Goal: Task Accomplishment & Management: Use online tool/utility

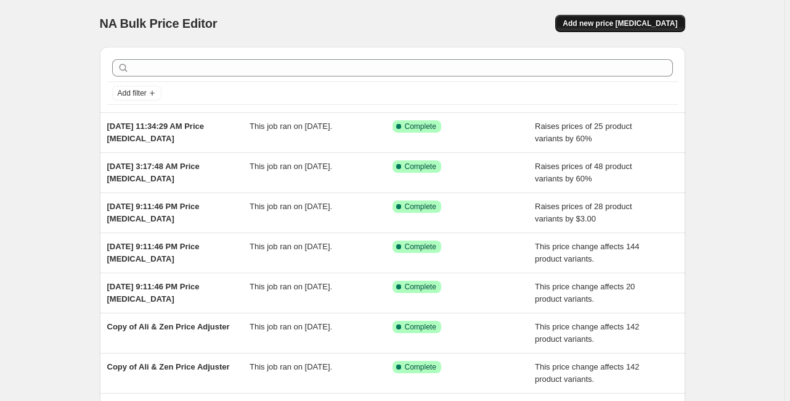
click at [608, 20] on span "Add new price [MEDICAL_DATA]" at bounding box center [620, 23] width 115 height 10
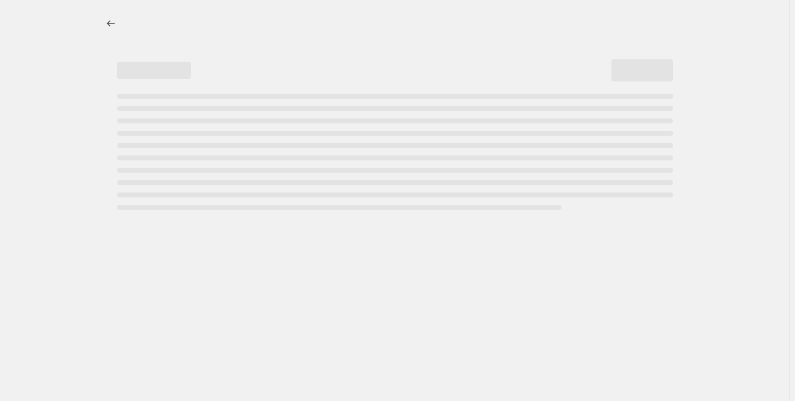
select select "percentage"
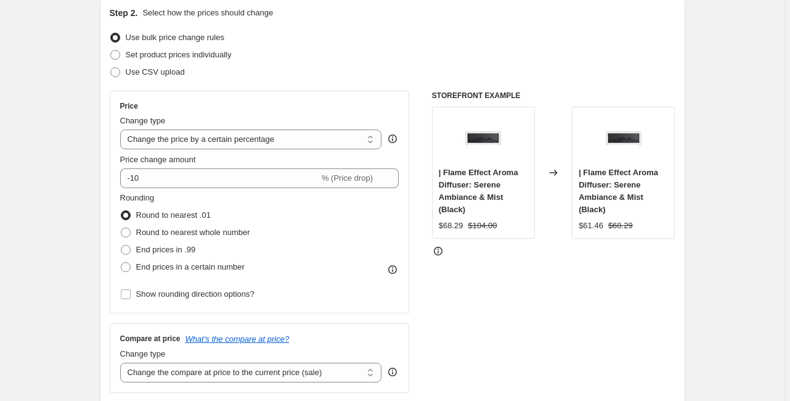
scroll to position [148, 0]
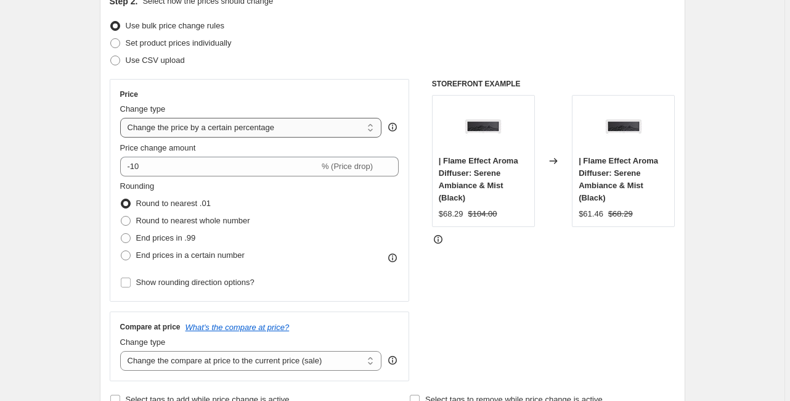
click at [202, 125] on select "Change the price to a certain amount Change the price by a certain amount Chang…" at bounding box center [251, 128] width 262 height 20
click at [122, 118] on select "Change the price to a certain amount Change the price by a certain amount Chang…" at bounding box center [251, 128] width 262 height 20
click at [141, 240] on span "End prices in .99" at bounding box center [166, 237] width 60 height 9
click at [121, 234] on input "End prices in .99" at bounding box center [121, 233] width 1 height 1
radio input "true"
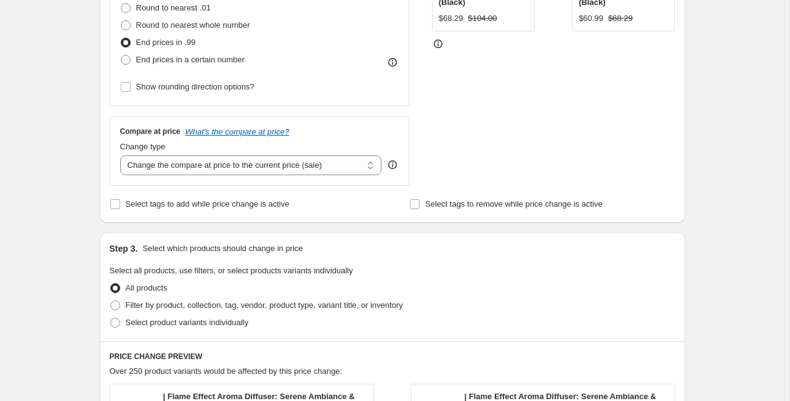
scroll to position [345, 0]
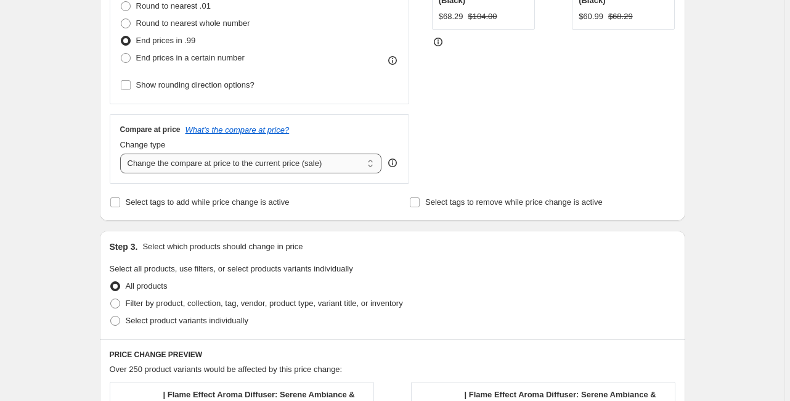
click at [311, 170] on select "Change the compare at price to the current price (sale) Change the compare at p…" at bounding box center [251, 163] width 262 height 20
click at [122, 153] on select "Change the compare at price to the current price (sale) Change the compare at p…" at bounding box center [251, 163] width 262 height 20
click at [92, 190] on div "Step 1. Optionally give your price change job a title (eg "March 30% off sale o…" at bounding box center [387, 262] width 595 height 1140
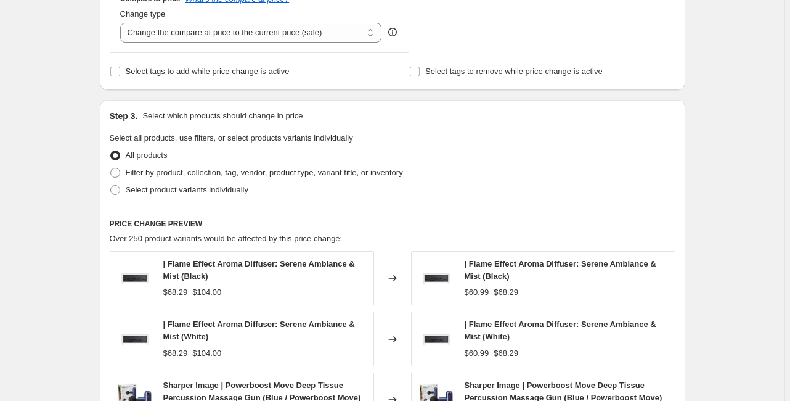
scroll to position [493, 0]
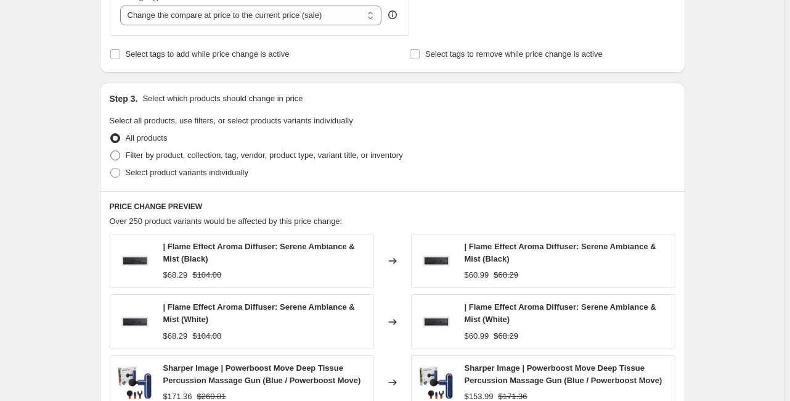
click at [163, 155] on span "Filter by product, collection, tag, vendor, product type, variant title, or inv…" at bounding box center [264, 154] width 277 height 9
click at [111, 151] on input "Filter by product, collection, tag, vendor, product type, variant title, or inv…" at bounding box center [110, 150] width 1 height 1
radio input "true"
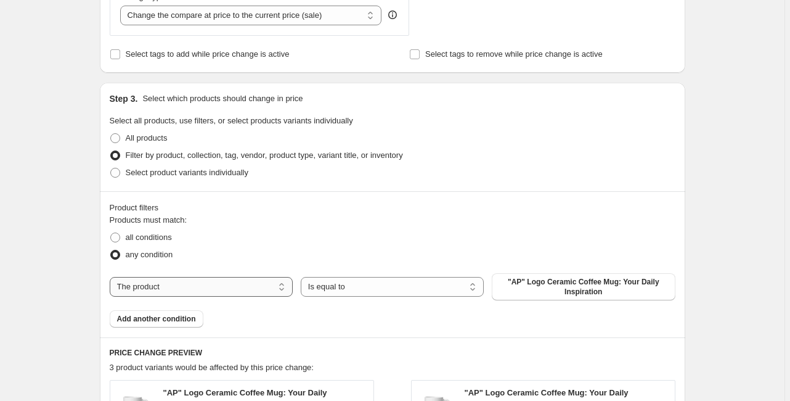
click at [229, 285] on select "The product The product's collection The product's tag The product's vendor The…" at bounding box center [201, 287] width 183 height 20
click at [81, 253] on div "Create new price change job. This page is ready Create new price change job Dra…" at bounding box center [392, 145] width 785 height 1277
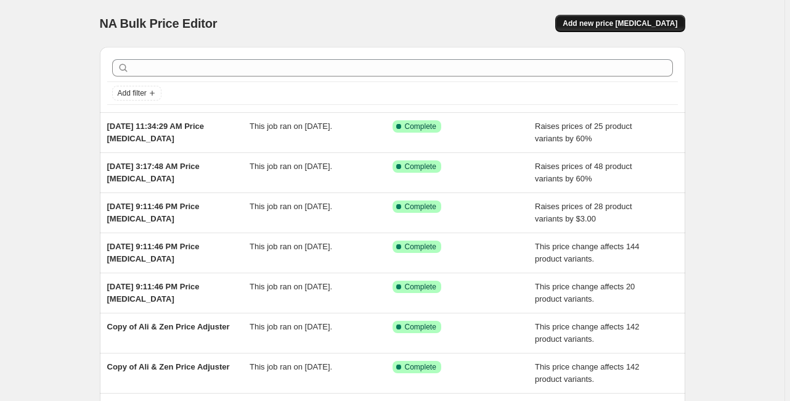
click at [597, 19] on span "Add new price [MEDICAL_DATA]" at bounding box center [620, 23] width 115 height 10
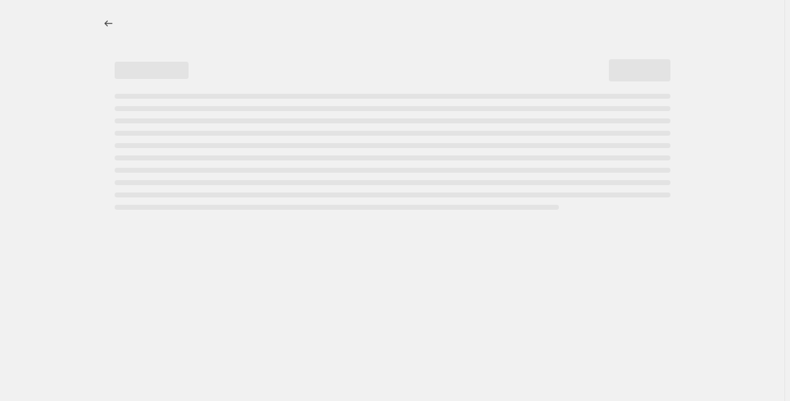
select select "percentage"
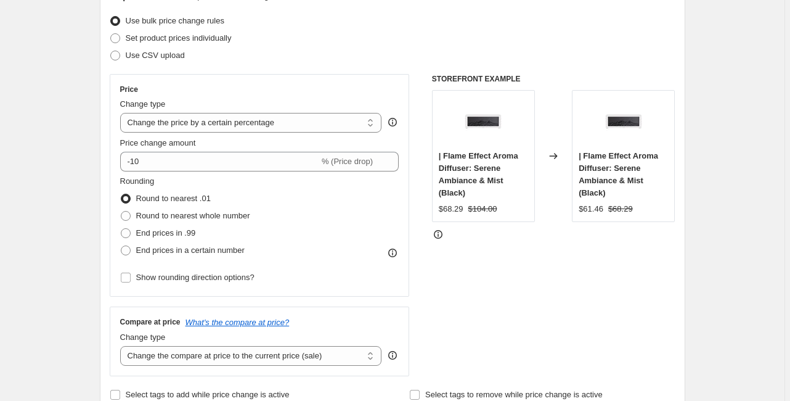
scroll to position [197, 0]
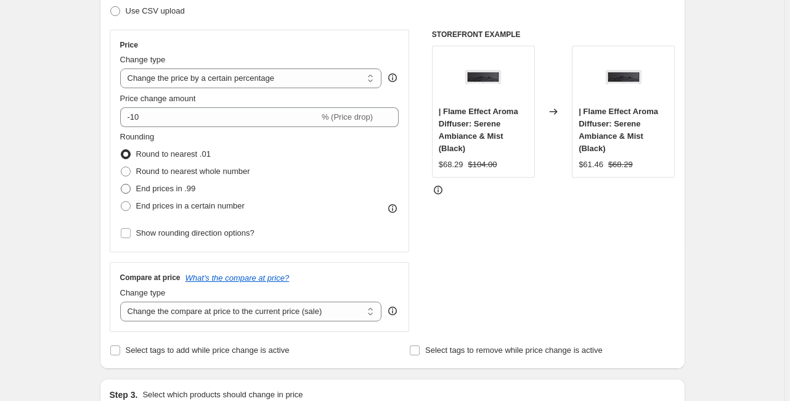
click at [164, 190] on span "End prices in .99" at bounding box center [166, 188] width 60 height 9
click at [121, 184] on input "End prices in .99" at bounding box center [121, 184] width 1 height 1
radio input "true"
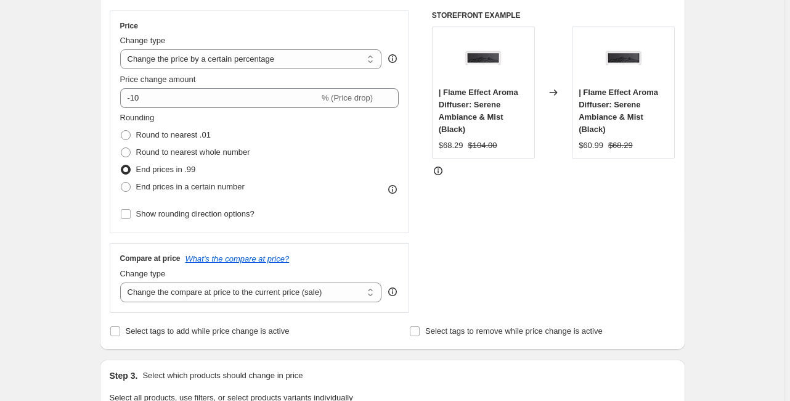
scroll to position [247, 0]
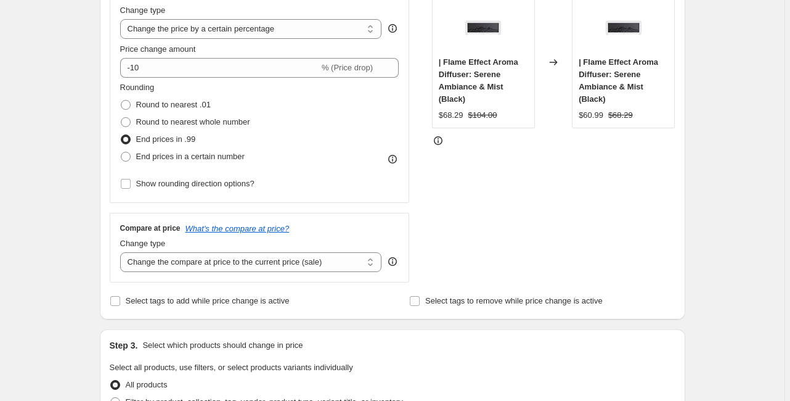
click at [102, 234] on div "Step 2. Select how the prices should change Use bulk price change rules Set pro…" at bounding box center [393, 103] width 586 height 433
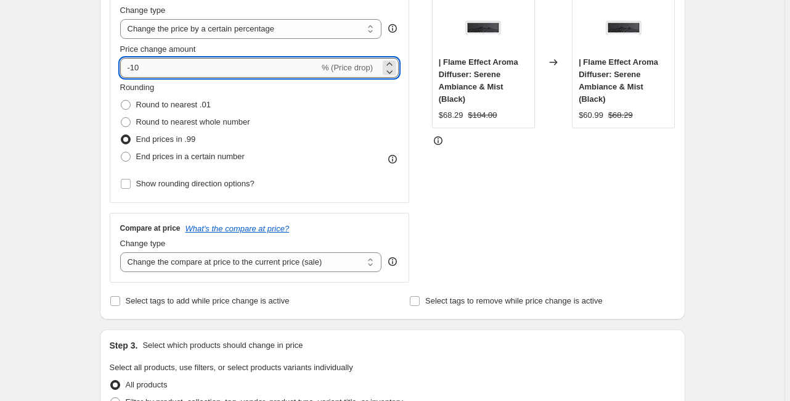
click at [152, 69] on input "-10" at bounding box center [219, 68] width 199 height 20
type input "-1"
type input "-7"
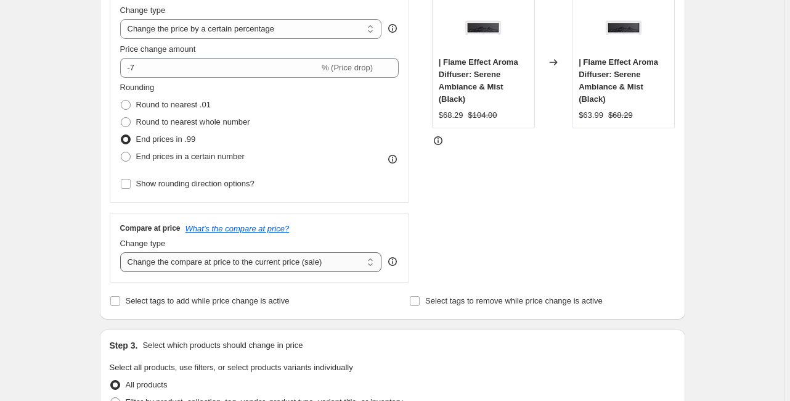
click at [255, 268] on select "Change the compare at price to the current price (sale) Change the compare at p…" at bounding box center [251, 262] width 262 height 20
click at [122, 252] on select "Change the compare at price to the current price (sale) Change the compare at p…" at bounding box center [251, 262] width 262 height 20
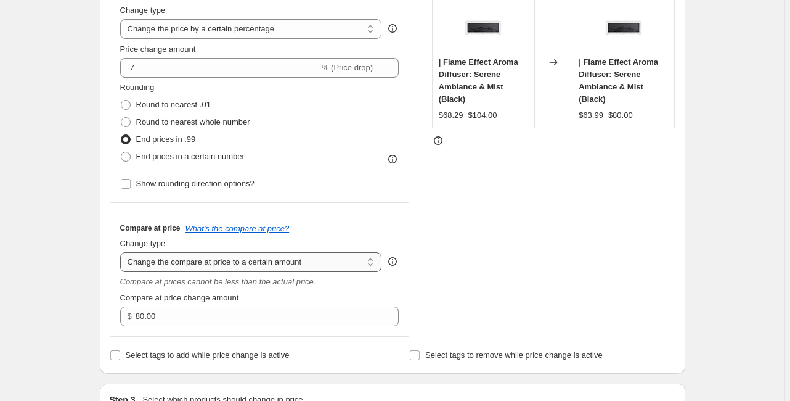
click at [232, 269] on select "Change the compare at price to the current price (sale) Change the compare at p…" at bounding box center [251, 262] width 262 height 20
select select "by"
click at [122, 252] on select "Change the compare at price to the current price (sale) Change the compare at p…" at bounding box center [251, 262] width 262 height 20
type input "-10.00"
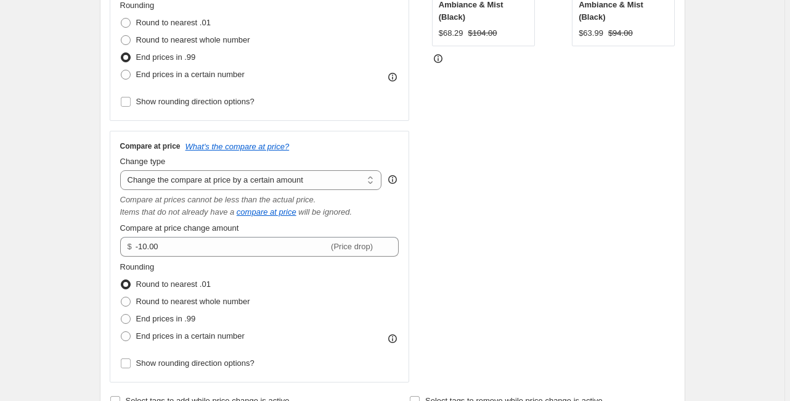
scroll to position [345, 0]
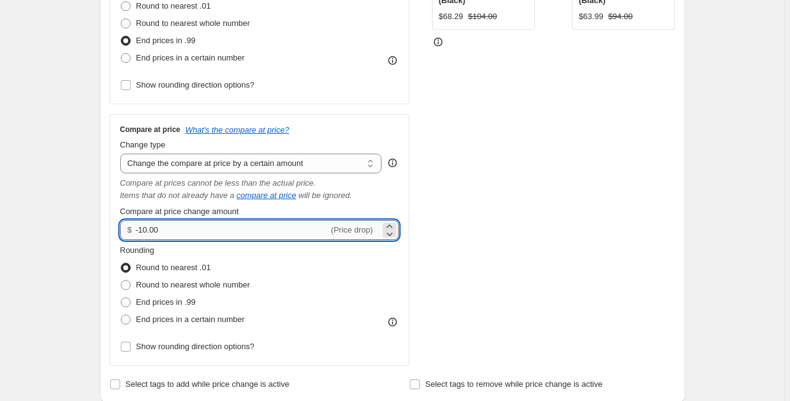
click at [234, 226] on input "-10.00" at bounding box center [232, 230] width 193 height 20
click at [261, 172] on select "Change the compare at price to the current price (sale) Change the compare at p…" at bounding box center [251, 163] width 262 height 20
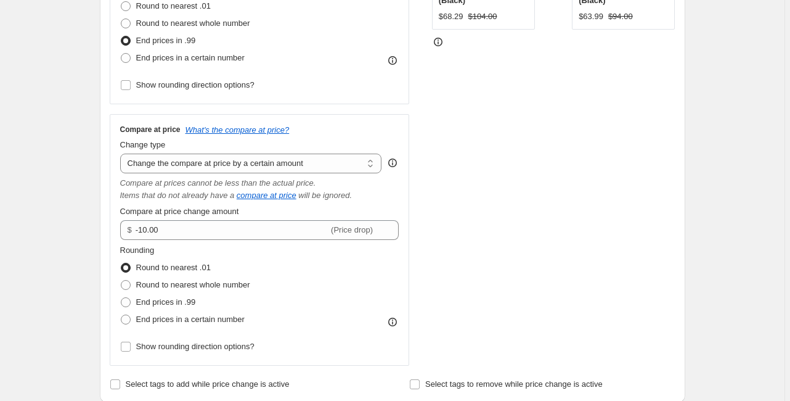
select select "bp"
click at [122, 153] on select "Change the compare at price to the current price (sale) Change the compare at p…" at bounding box center [251, 163] width 262 height 20
type input "12.00"
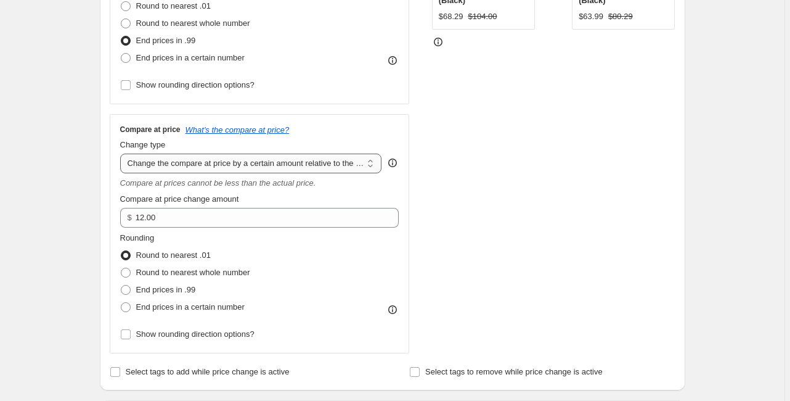
click at [233, 170] on select "Change the compare at price to the current price (sale) Change the compare at p…" at bounding box center [251, 163] width 262 height 20
select select "pp"
click at [122, 153] on select "Change the compare at price to the current price (sale) Change the compare at p…" at bounding box center [251, 163] width 262 height 20
type input "20"
click at [201, 274] on span "Round to nearest whole number" at bounding box center [193, 272] width 114 height 9
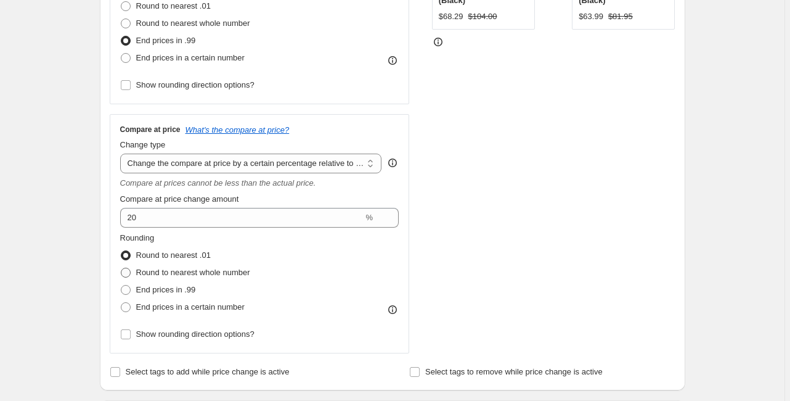
click at [121, 268] on input "Round to nearest whole number" at bounding box center [121, 268] width 1 height 1
radio input "true"
click at [200, 255] on span "Round to nearest .01" at bounding box center [173, 254] width 75 height 9
click at [121, 251] on input "Round to nearest .01" at bounding box center [121, 250] width 1 height 1
radio input "true"
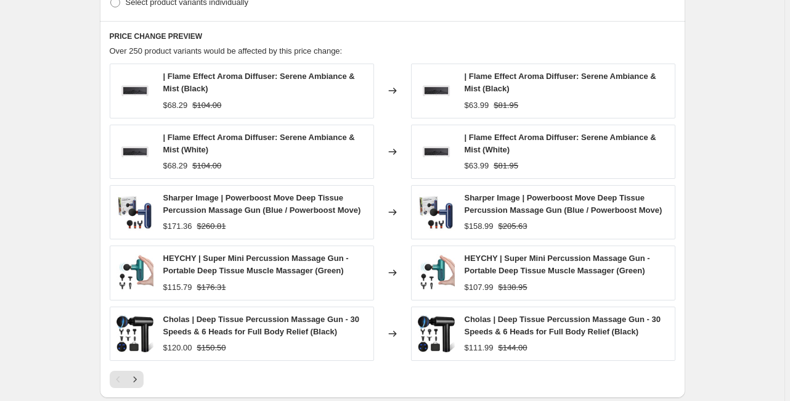
scroll to position [740, 0]
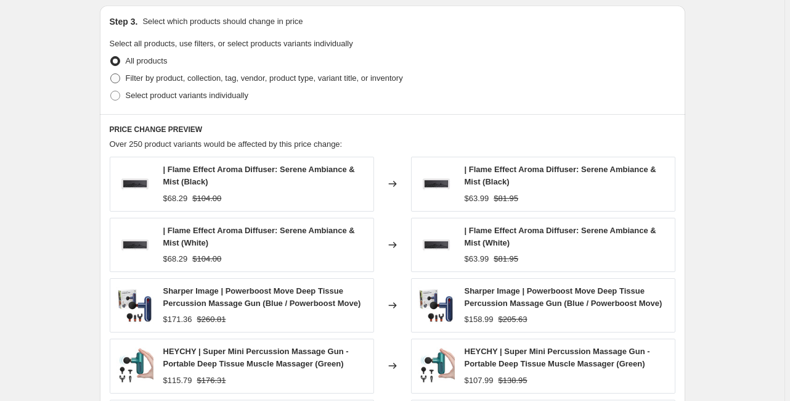
click at [134, 78] on span "Filter by product, collection, tag, vendor, product type, variant title, or inv…" at bounding box center [264, 77] width 277 height 9
click at [111, 74] on input "Filter by product, collection, tag, vendor, product type, variant title, or inv…" at bounding box center [110, 73] width 1 height 1
radio input "true"
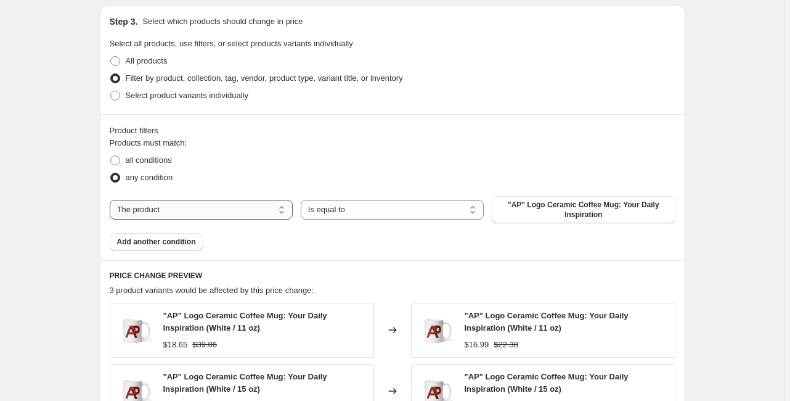
click at [216, 208] on select "The product The product's collection The product's tag The product's vendor The…" at bounding box center [201, 210] width 183 height 20
select select "vendor"
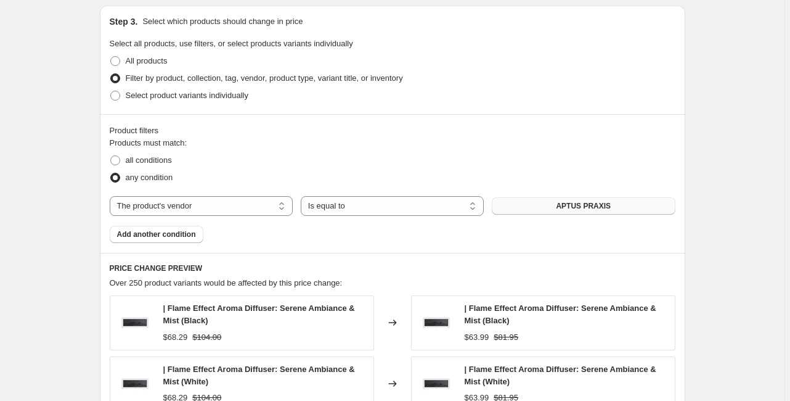
click at [512, 210] on button "APTUS PRAXIS" at bounding box center [583, 205] width 183 height 17
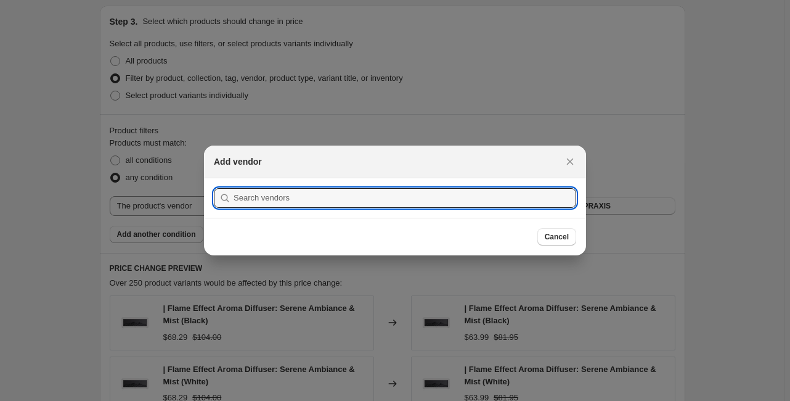
click at [510, 210] on section "Submit" at bounding box center [395, 197] width 382 height 39
click at [488, 207] on input ":r2m:" at bounding box center [405, 198] width 343 height 20
type input "b"
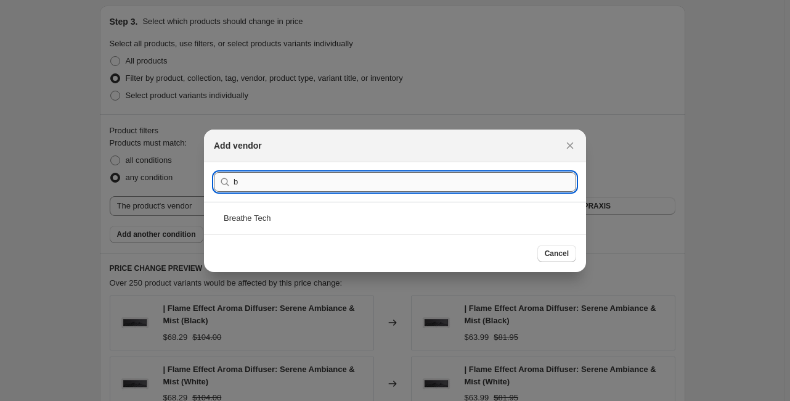
drag, startPoint x: 307, startPoint y: 184, endPoint x: 233, endPoint y: 186, distance: 74.0
click at [234, 186] on input "b" at bounding box center [405, 182] width 343 height 20
type input "a"
click at [313, 224] on div "APTUS PRAXIS" at bounding box center [395, 218] width 382 height 33
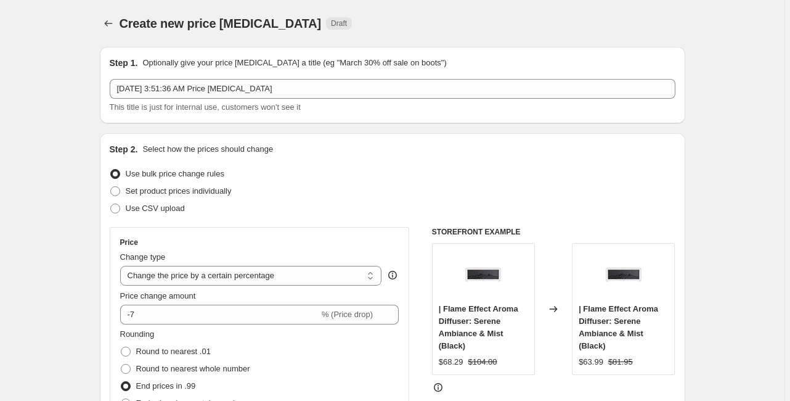
scroll to position [740, 0]
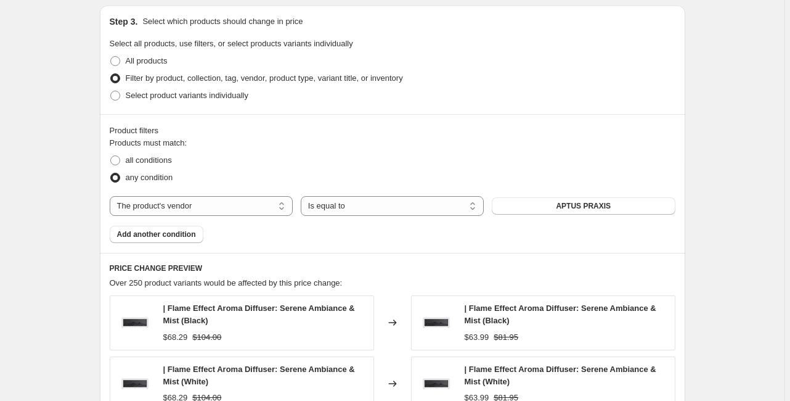
click at [58, 255] on div "Create new price change job. This page is ready Create new price change job Dra…" at bounding box center [392, 40] width 785 height 1560
click at [114, 161] on span at bounding box center [115, 160] width 10 height 10
click at [111, 156] on input "all conditions" at bounding box center [110, 155] width 1 height 1
radio input "true"
click at [98, 179] on div "Step 1. Optionally give your price change job a title (eg "March 30% off sale o…" at bounding box center [387, 21] width 595 height 1448
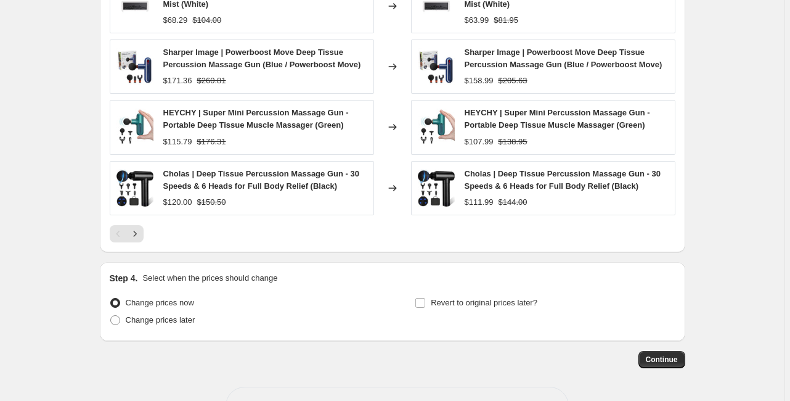
scroll to position [1158, 0]
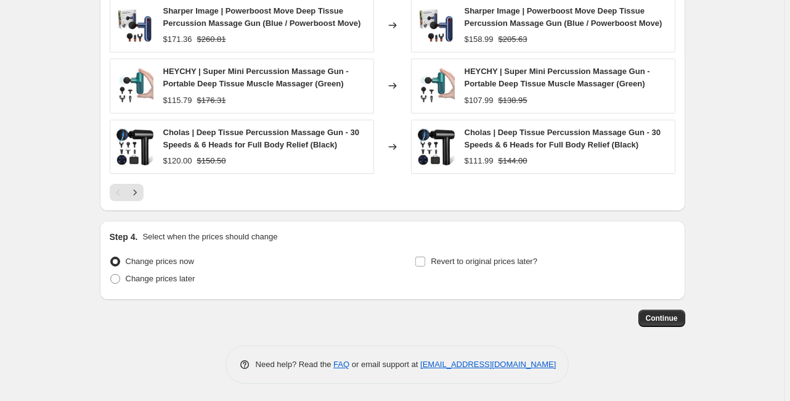
click at [681, 316] on button "Continue" at bounding box center [662, 317] width 47 height 17
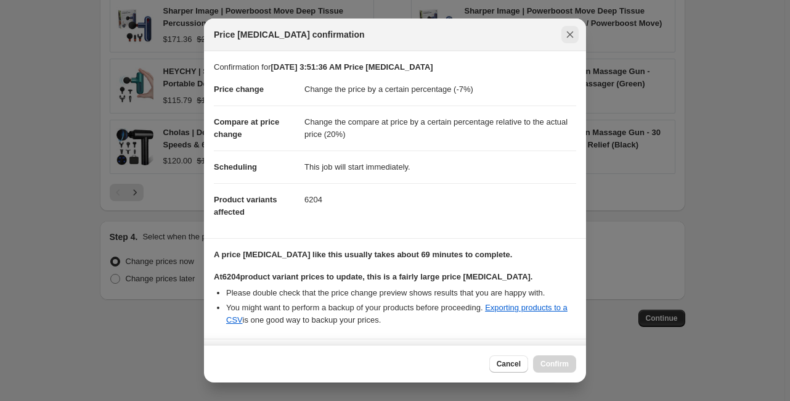
click at [573, 35] on icon "Close" at bounding box center [570, 34] width 12 height 12
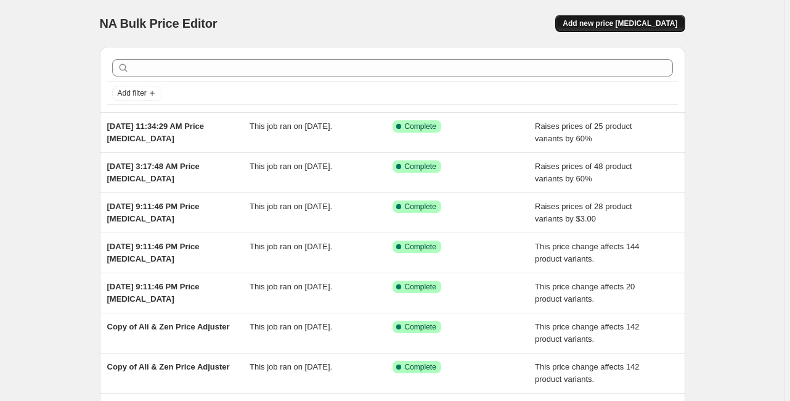
click at [596, 21] on span "Add new price change job" at bounding box center [620, 23] width 115 height 10
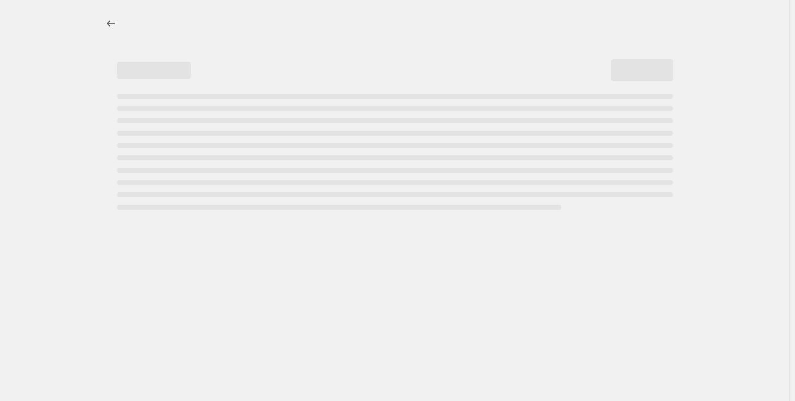
select select "percentage"
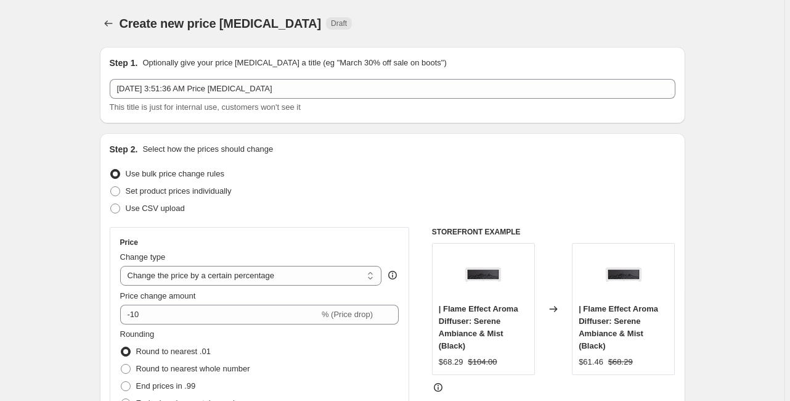
click at [148, 17] on span "Create new price change job" at bounding box center [221, 24] width 202 height 14
click at [115, 22] on icon "Price change jobs" at bounding box center [108, 23] width 12 height 12
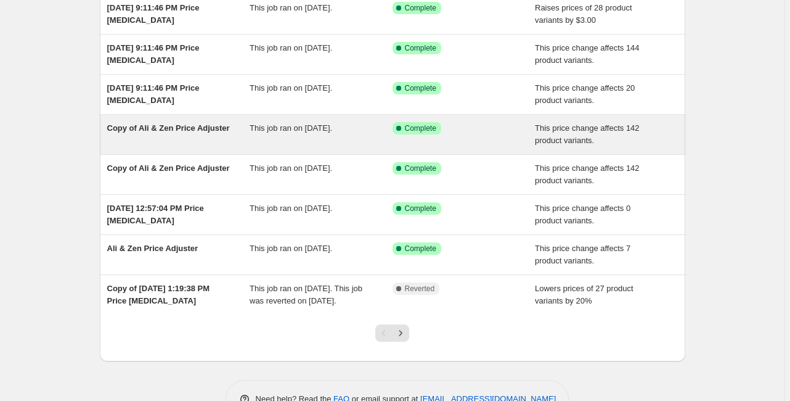
scroll to position [244, 0]
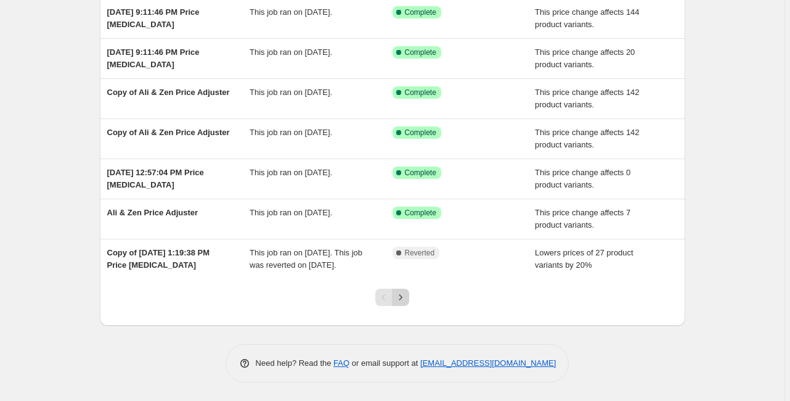
click at [409, 303] on button "Next" at bounding box center [400, 296] width 17 height 17
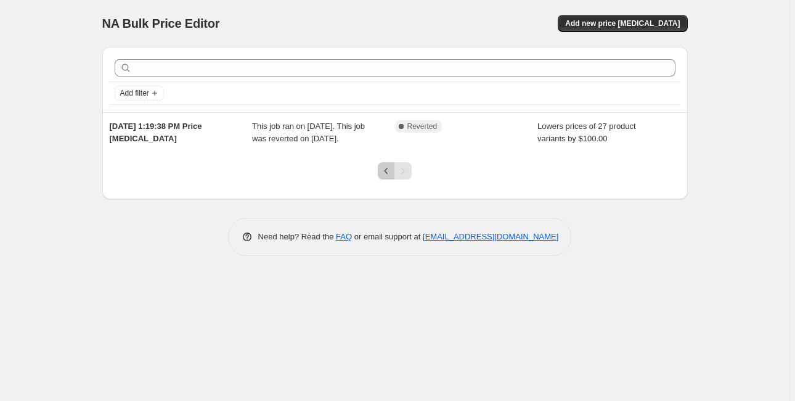
click at [382, 177] on icon "Previous" at bounding box center [386, 171] width 12 height 12
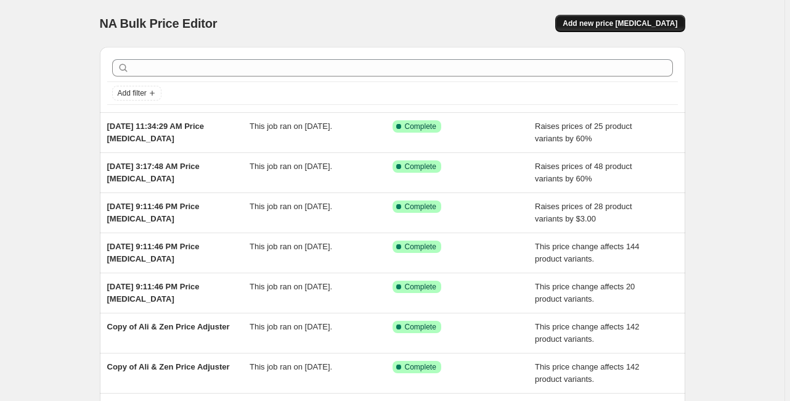
click at [629, 23] on span "Add new price change job" at bounding box center [620, 23] width 115 height 10
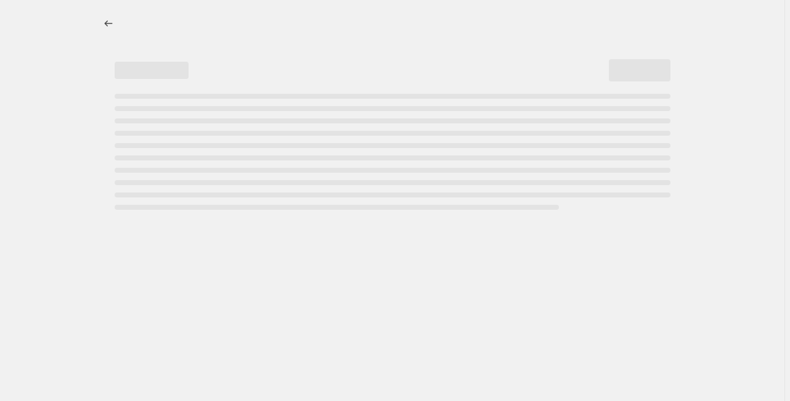
select select "percentage"
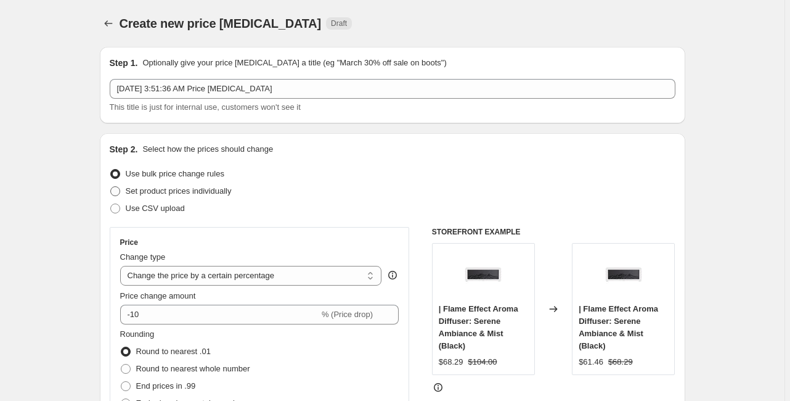
click at [207, 192] on span "Set product prices individually" at bounding box center [179, 190] width 106 height 9
click at [111, 187] on input "Set product prices individually" at bounding box center [110, 186] width 1 height 1
radio input "true"
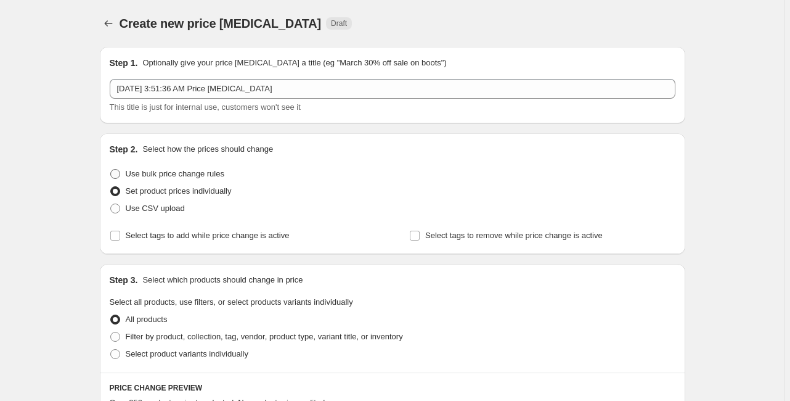
click at [176, 175] on span "Use bulk price change rules" at bounding box center [175, 173] width 99 height 9
click at [111, 170] on input "Use bulk price change rules" at bounding box center [110, 169] width 1 height 1
radio input "true"
select select "percentage"
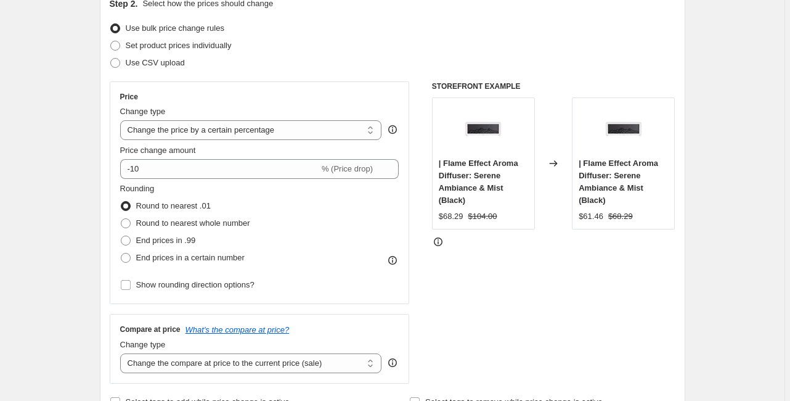
scroll to position [148, 0]
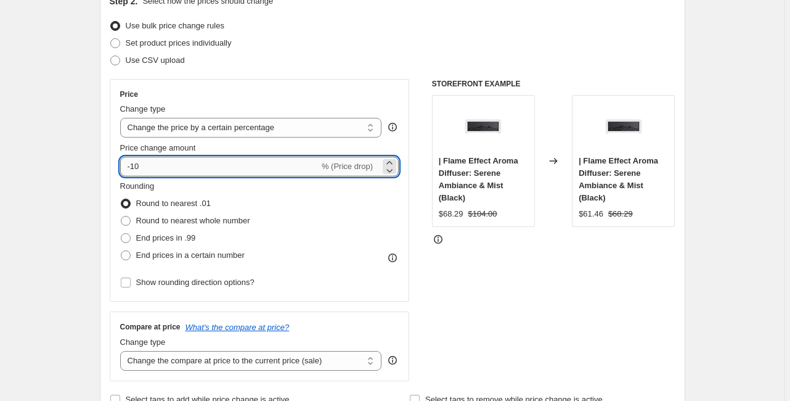
click at [170, 163] on input "-10" at bounding box center [219, 167] width 199 height 20
type input "-1"
type input "-7"
click at [148, 237] on span "End prices in .99" at bounding box center [166, 237] width 60 height 9
click at [121, 234] on input "End prices in .99" at bounding box center [121, 233] width 1 height 1
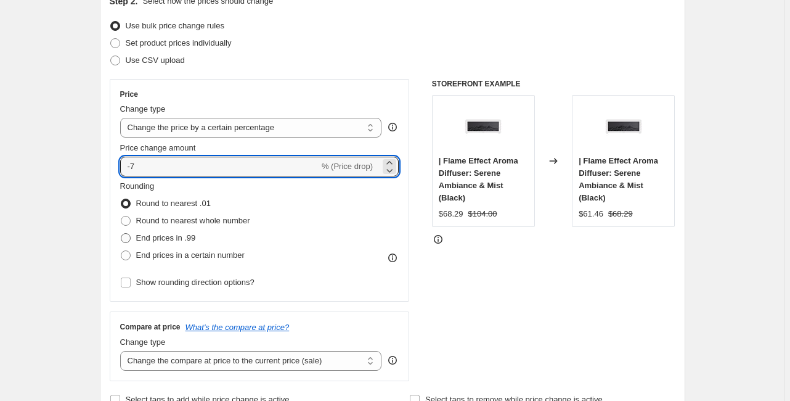
radio input "true"
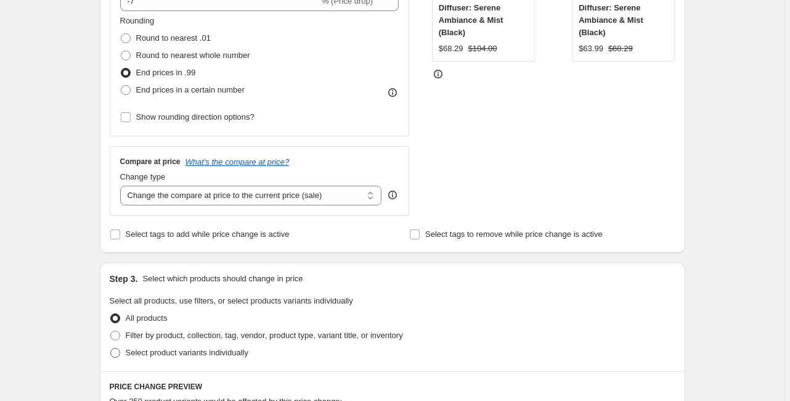
scroll to position [345, 0]
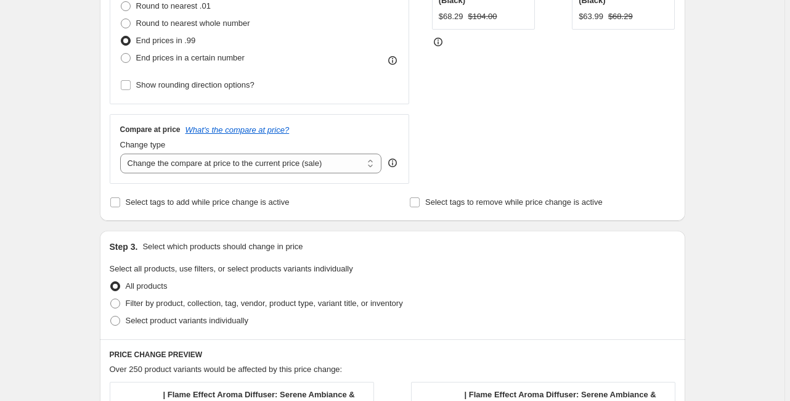
click at [246, 173] on div "Compare at price What's the compare at price? Change type Change the compare at…" at bounding box center [260, 148] width 300 height 69
click at [248, 170] on select "Change the compare at price to the current price (sale) Change the compare at p…" at bounding box center [251, 163] width 262 height 20
select select "pp"
click at [122, 153] on select "Change the compare at price to the current price (sale) Change the compare at p…" at bounding box center [251, 163] width 262 height 20
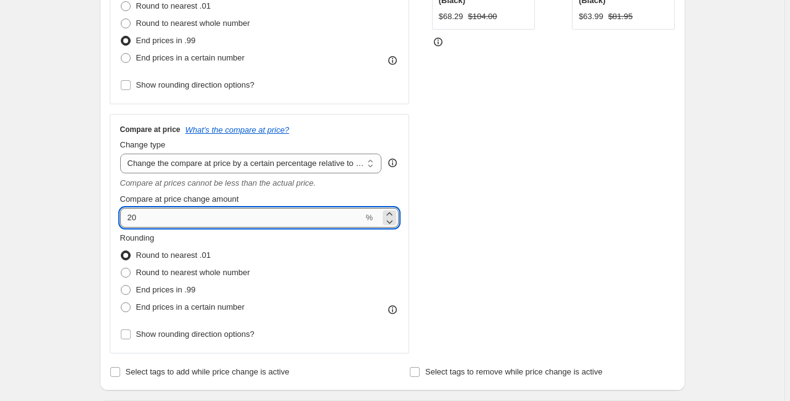
click at [147, 221] on input "20" at bounding box center [241, 218] width 243 height 20
type input "25"
click at [94, 298] on div "Step 1. Optionally give your price change job a title (eg "March 30% off sale o…" at bounding box center [387, 346] width 595 height 1309
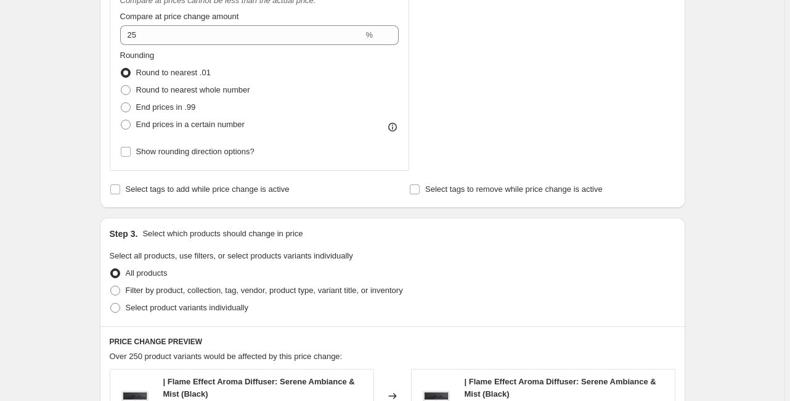
scroll to position [542, 0]
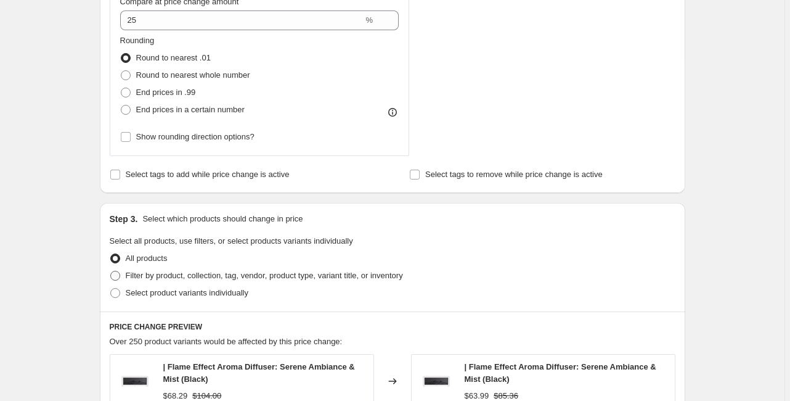
click at [113, 282] on label "Filter by product, collection, tag, vendor, product type, variant title, or inv…" at bounding box center [256, 275] width 293 height 17
click at [111, 271] on input "Filter by product, collection, tag, vendor, product type, variant title, or inv…" at bounding box center [110, 271] width 1 height 1
radio input "true"
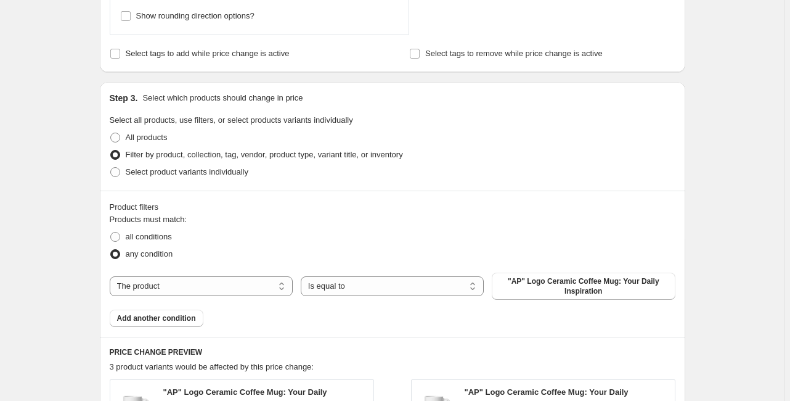
scroll to position [690, 0]
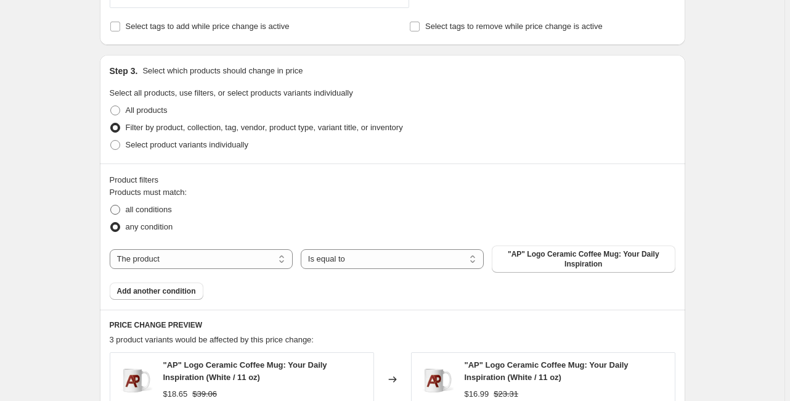
click at [157, 213] on span "all conditions" at bounding box center [149, 209] width 46 height 9
click at [111, 205] on input "all conditions" at bounding box center [110, 205] width 1 height 1
radio input "true"
click at [190, 259] on select "The product The product's collection The product's tag The product's vendor The…" at bounding box center [201, 259] width 183 height 20
click at [324, 264] on select "Is equal to Is not equal to" at bounding box center [392, 259] width 183 height 20
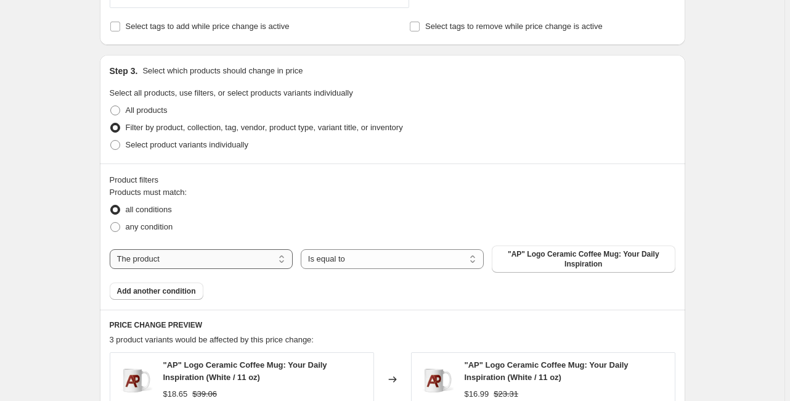
click at [263, 264] on select "The product The product's collection The product's tag The product's vendor The…" at bounding box center [201, 259] width 183 height 20
select select "vendor"
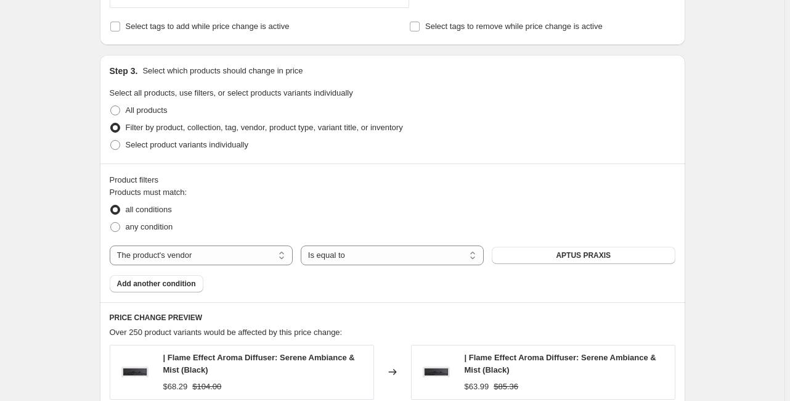
click at [480, 285] on div "Products must match: all conditions any condition The product The product's col…" at bounding box center [393, 239] width 566 height 106
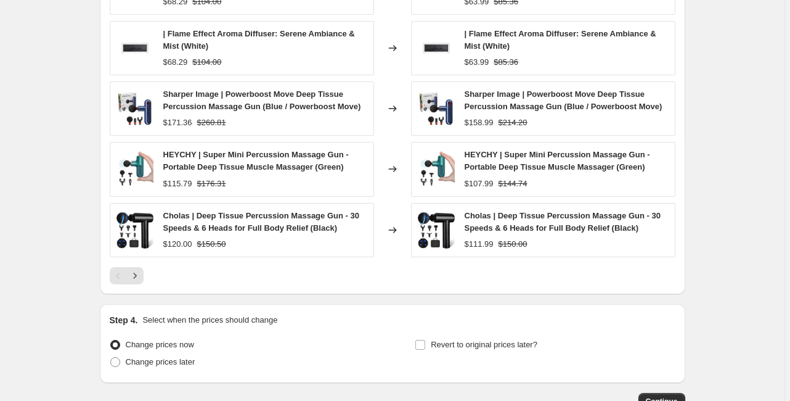
scroll to position [1158, 0]
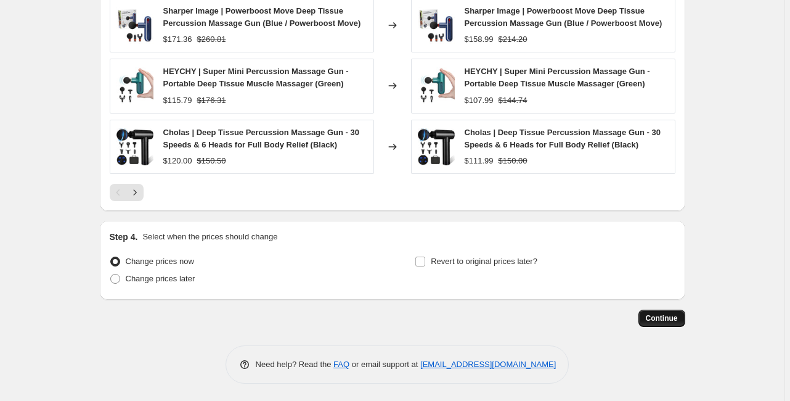
click at [674, 316] on span "Continue" at bounding box center [662, 318] width 32 height 10
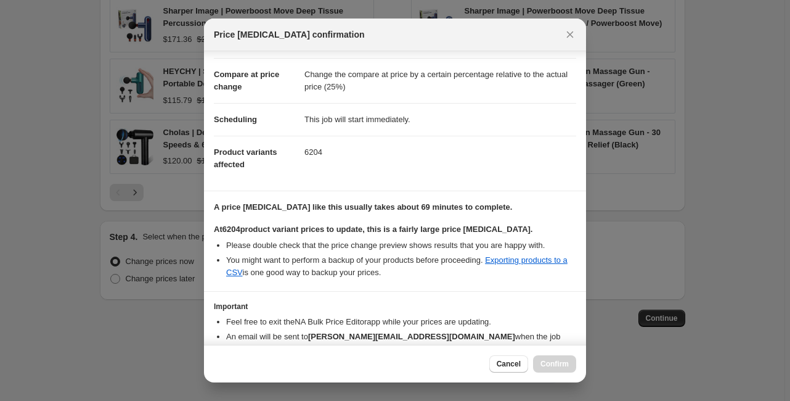
scroll to position [108, 0]
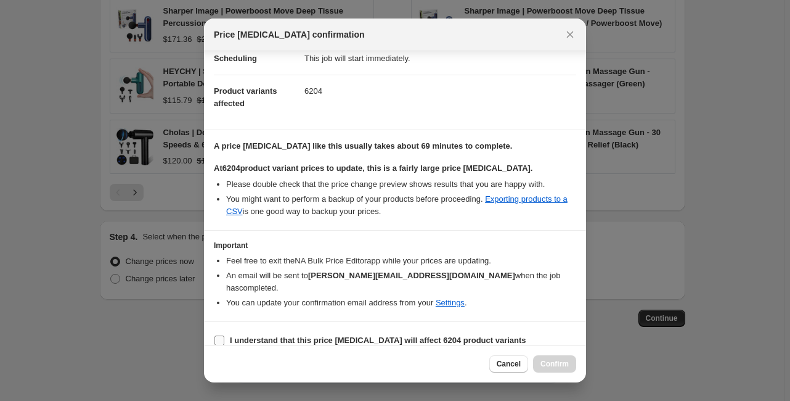
click at [239, 334] on label "I understand that this price change job will affect 6204 product variants" at bounding box center [370, 340] width 313 height 17
click at [224, 335] on input "I understand that this price change job will affect 6204 product variants" at bounding box center [220, 340] width 10 height 10
checkbox input "true"
click at [547, 364] on span "Confirm" at bounding box center [555, 364] width 28 height 10
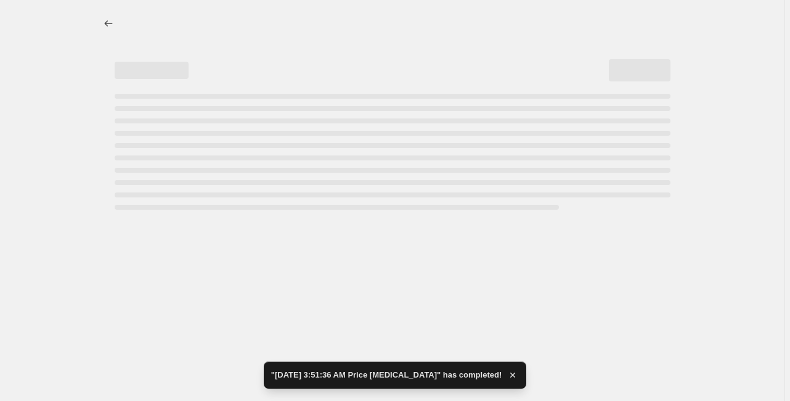
select select "percentage"
select select "pp"
select select "vendor"
